Goal: Information Seeking & Learning: Stay updated

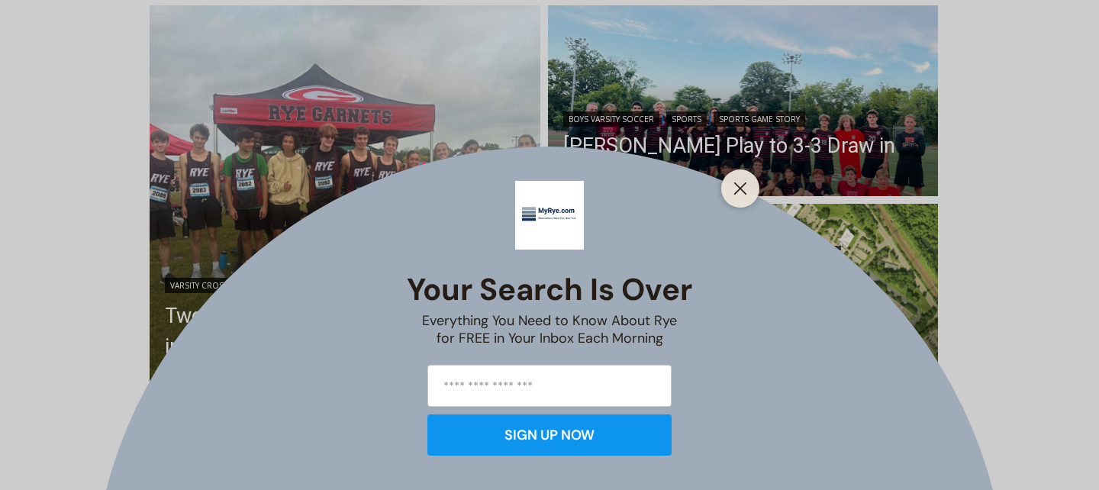
scroll to position [422, 0]
click at [739, 195] on icon "Close" at bounding box center [740, 189] width 14 height 14
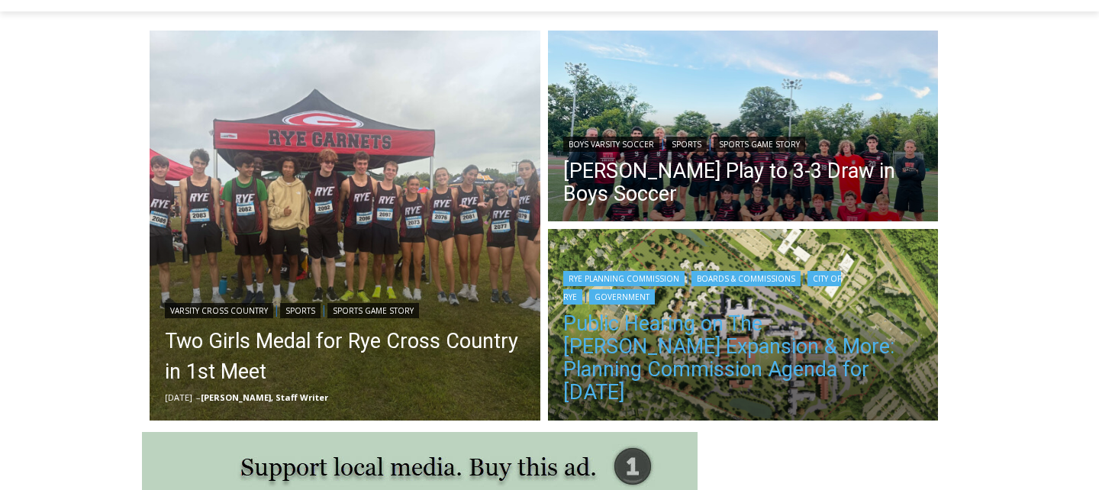
scroll to position [402, 0]
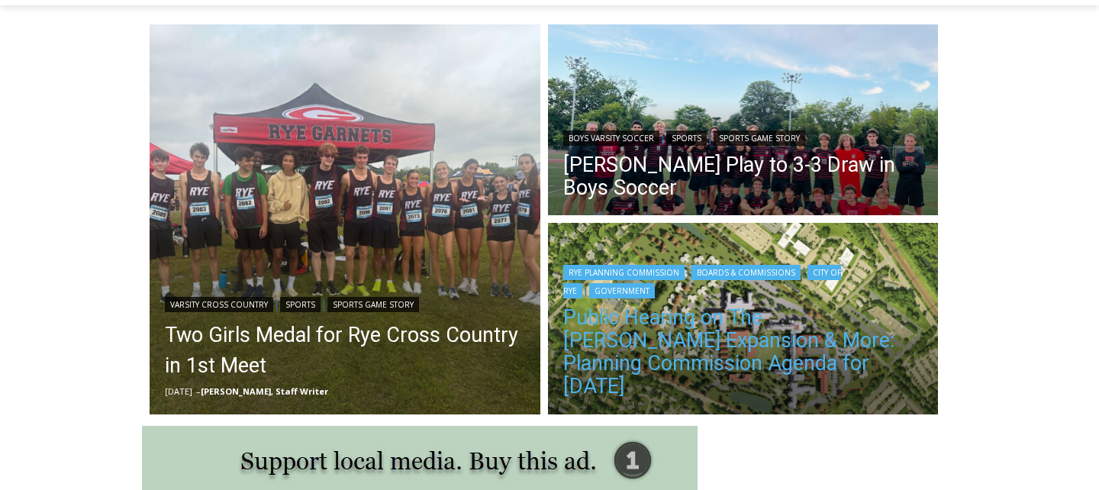
click at [656, 348] on link "Public Hearing on The Osborn Expansion & More: Planning Commission Agenda for T…" at bounding box center [743, 352] width 360 height 92
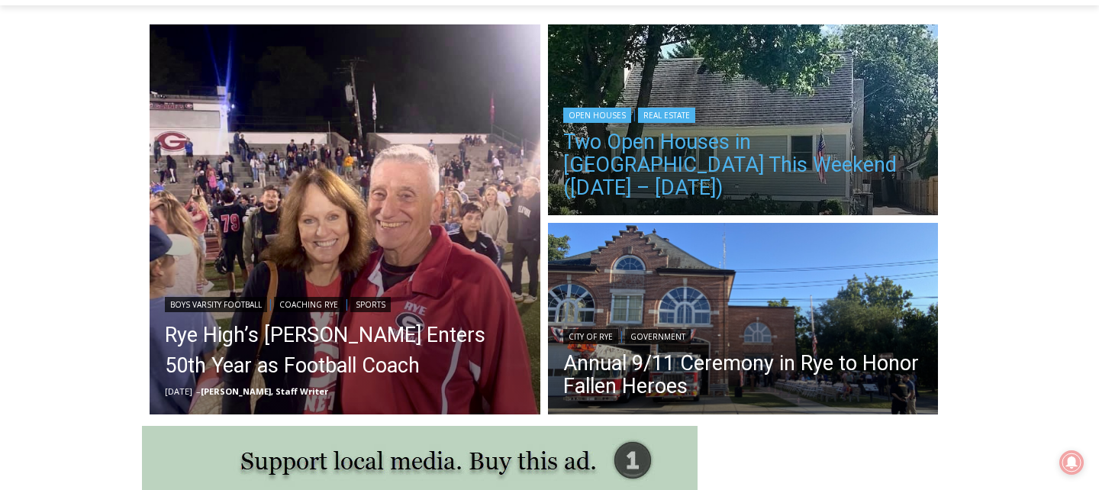
click at [636, 171] on link "Two Open Houses in [GEOGRAPHIC_DATA] This Weekend ([DATE] – [DATE])" at bounding box center [743, 164] width 360 height 69
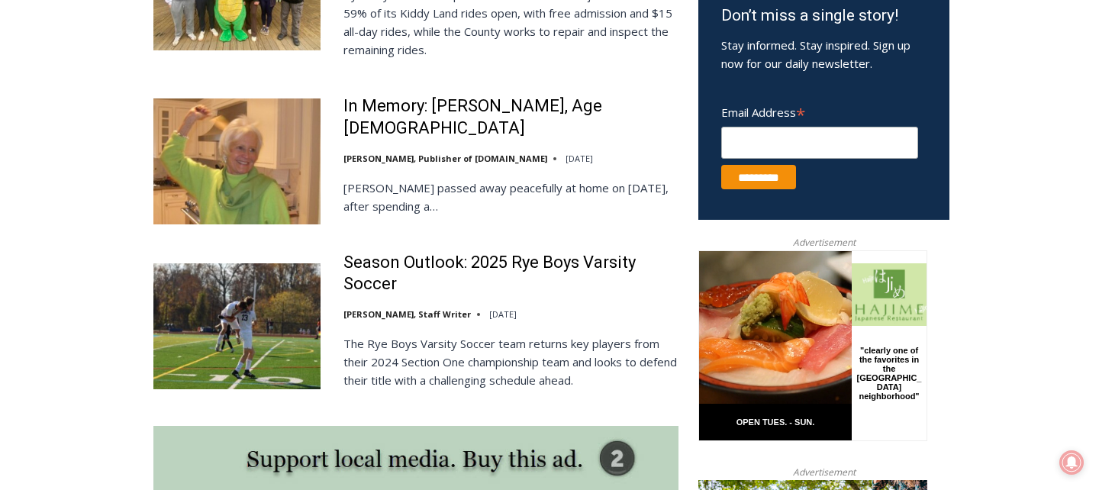
scroll to position [1012, 0]
